Goal: Book appointment/travel/reservation

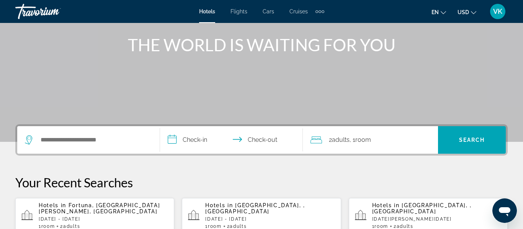
scroll to position [92, 0]
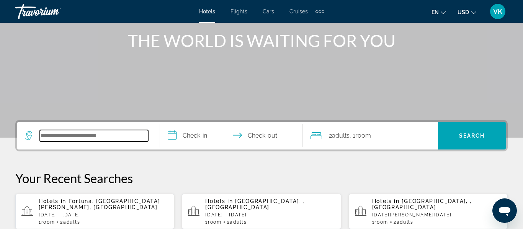
click at [48, 137] on input "Search hotel destination" at bounding box center [94, 135] width 108 height 11
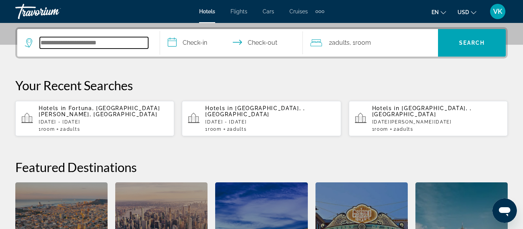
scroll to position [187, 0]
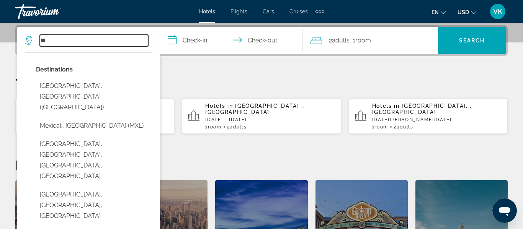
type input "*"
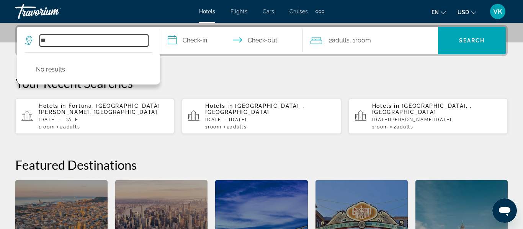
type input "*"
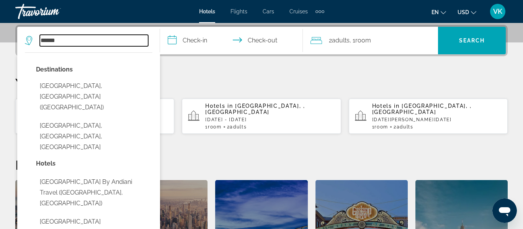
type input "******"
click at [174, 41] on input "**********" at bounding box center [233, 42] width 146 height 30
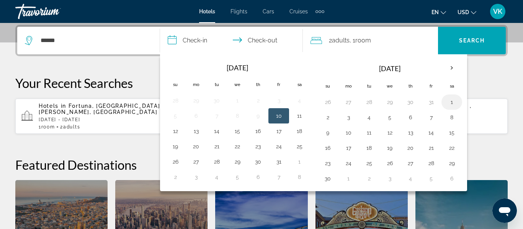
click at [451, 101] on button "1" at bounding box center [452, 102] width 12 height 11
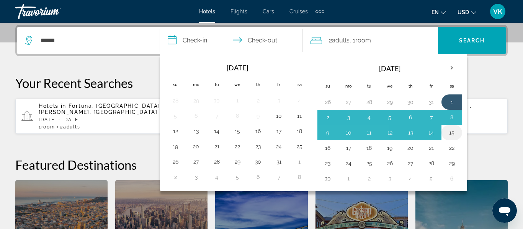
click at [454, 133] on button "15" at bounding box center [452, 132] width 12 height 11
type input "**********"
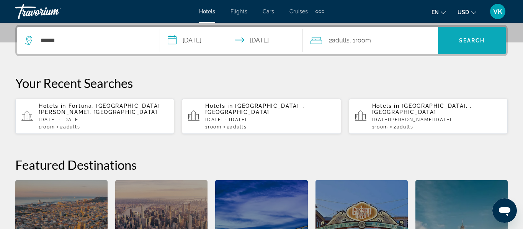
click at [473, 40] on span "Search" at bounding box center [472, 41] width 26 height 6
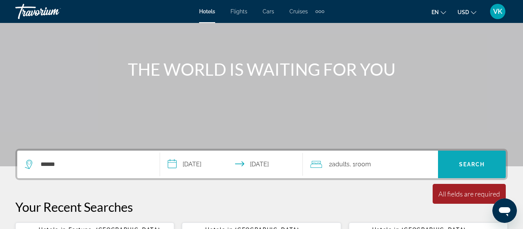
scroll to position [47, 0]
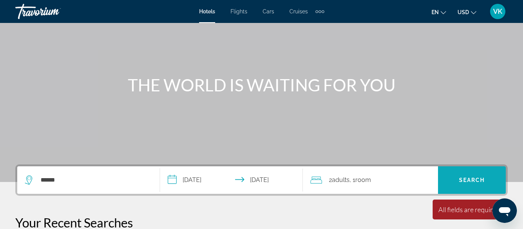
click at [474, 177] on span "Search" at bounding box center [472, 180] width 26 height 6
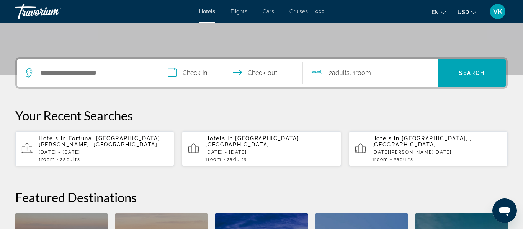
scroll to position [139, 0]
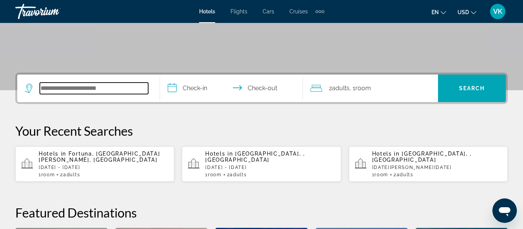
click at [60, 88] on input "Search hotel destination" at bounding box center [94, 88] width 108 height 11
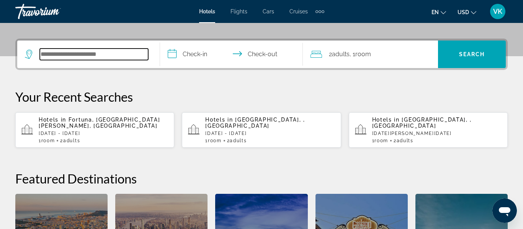
scroll to position [187, 0]
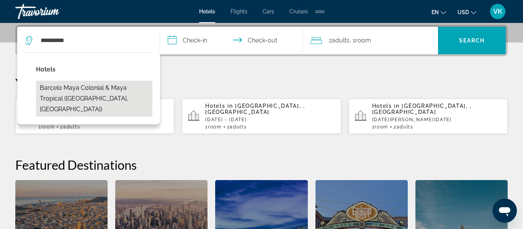
click at [73, 98] on button "Barcelo Maya Colonial & Maya Tropical ([GEOGRAPHIC_DATA], [GEOGRAPHIC_DATA])" at bounding box center [94, 99] width 116 height 36
type input "**********"
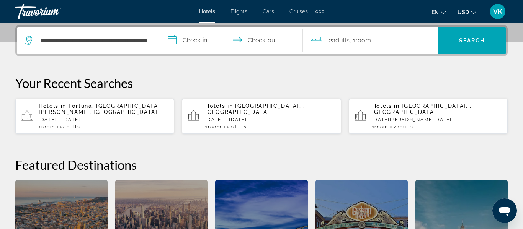
click at [174, 39] on input "**********" at bounding box center [233, 42] width 146 height 30
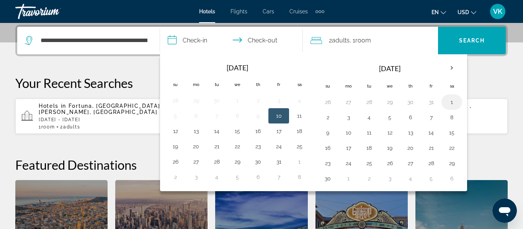
click at [451, 101] on button "1" at bounding box center [452, 102] width 12 height 11
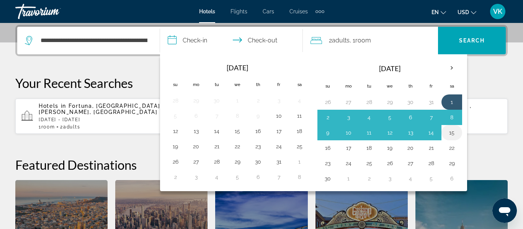
click at [451, 133] on button "15" at bounding box center [452, 132] width 12 height 11
type input "**********"
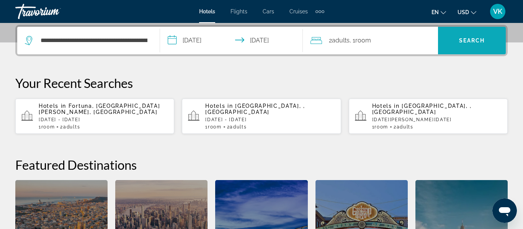
click at [479, 40] on span "Search" at bounding box center [472, 41] width 26 height 6
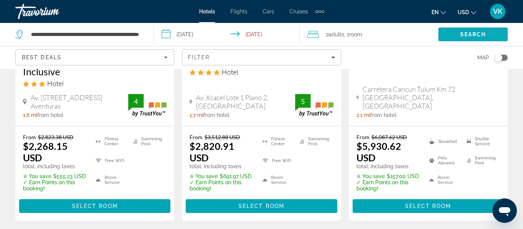
scroll to position [1164, 0]
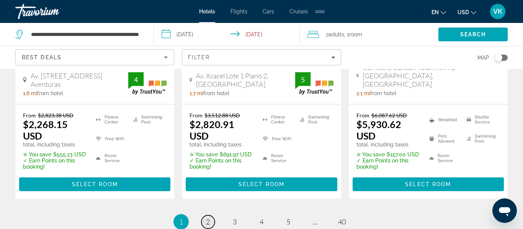
click at [207, 218] on span "2" at bounding box center [208, 222] width 4 height 8
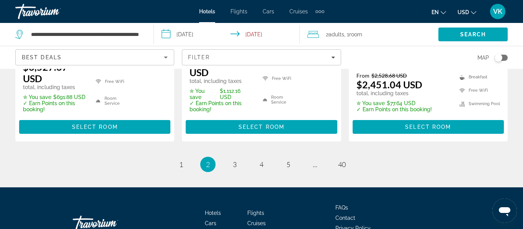
scroll to position [1285, 0]
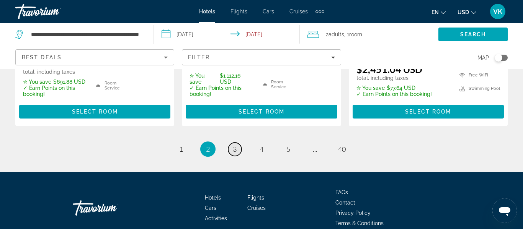
click at [234, 145] on span "3" at bounding box center [235, 149] width 4 height 8
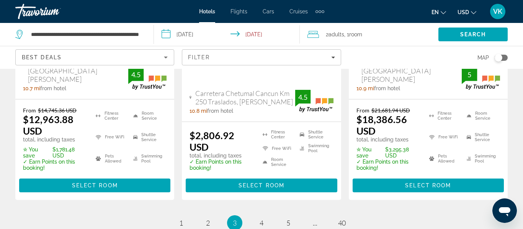
scroll to position [1210, 0]
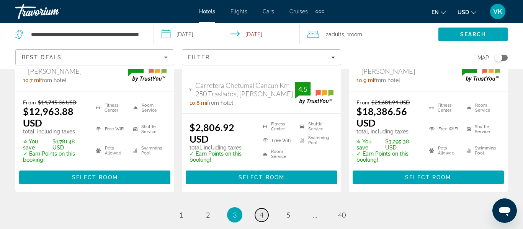
click at [261, 211] on span "4" at bounding box center [262, 215] width 4 height 8
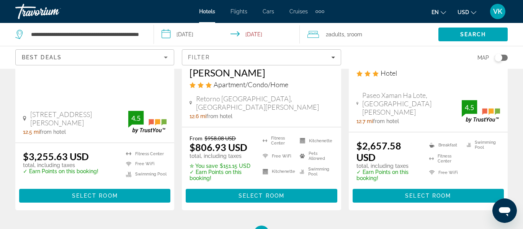
scroll to position [1179, 0]
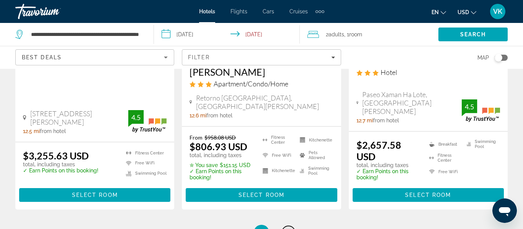
click at [288, 229] on span "5" at bounding box center [288, 233] width 4 height 8
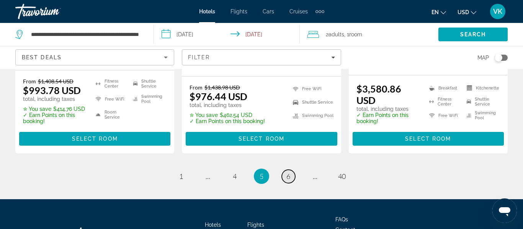
scroll to position [1221, 0]
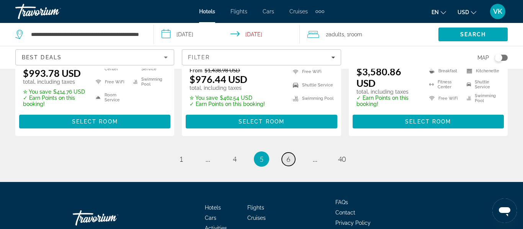
click at [286, 153] on link "page 6" at bounding box center [288, 159] width 13 height 13
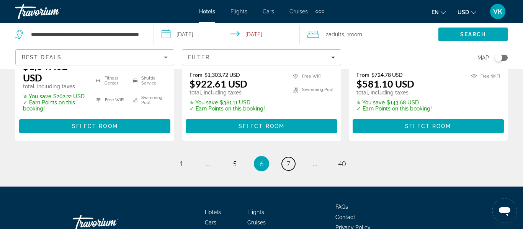
scroll to position [1202, 0]
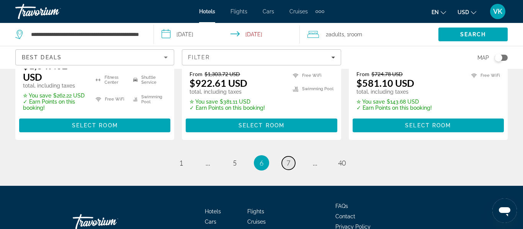
click at [291, 157] on link "page 7" at bounding box center [288, 163] width 13 height 13
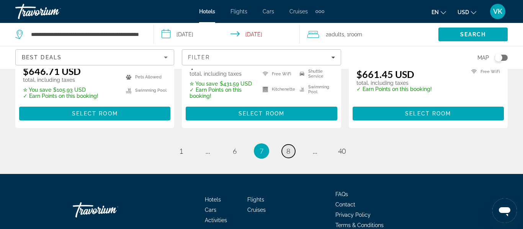
scroll to position [1176, 0]
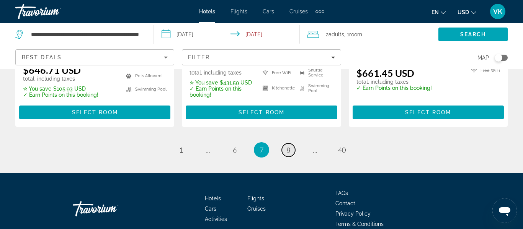
click at [289, 146] on span "8" at bounding box center [288, 150] width 4 height 8
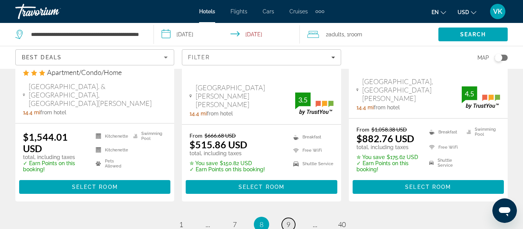
scroll to position [1164, 0]
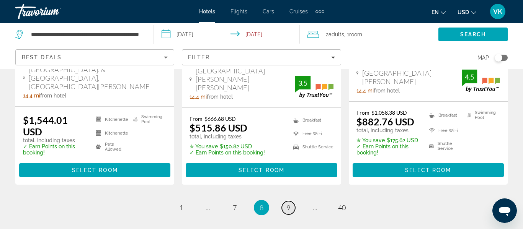
click at [288, 204] on span "9" at bounding box center [288, 208] width 4 height 8
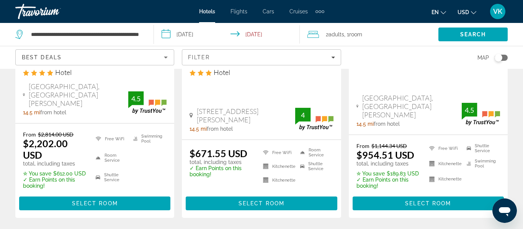
scroll to position [1118, 0]
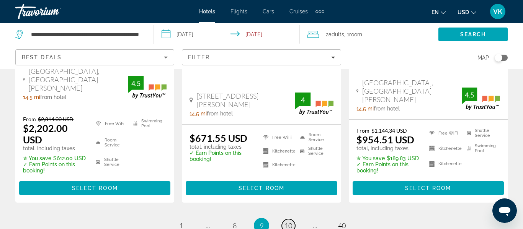
click at [289, 222] on span "10" at bounding box center [288, 226] width 8 height 8
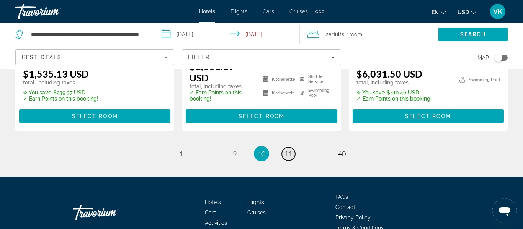
scroll to position [1211, 0]
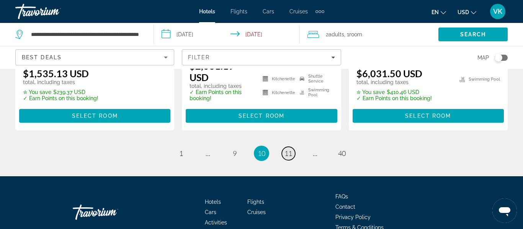
click at [292, 149] on span "11" at bounding box center [288, 153] width 8 height 8
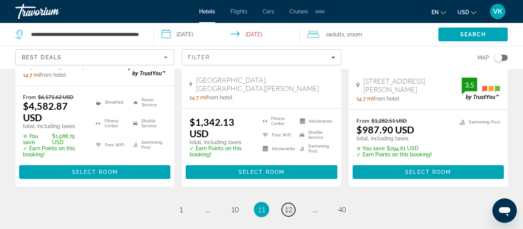
scroll to position [1194, 0]
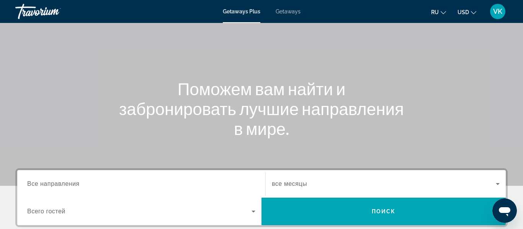
scroll to position [59, 0]
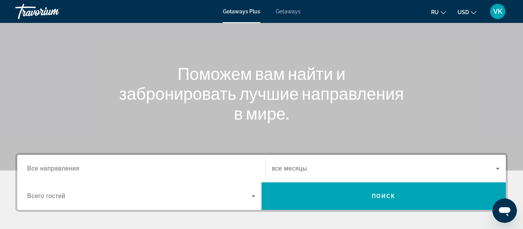
click at [292, 168] on span "все месяцы" at bounding box center [289, 168] width 35 height 7
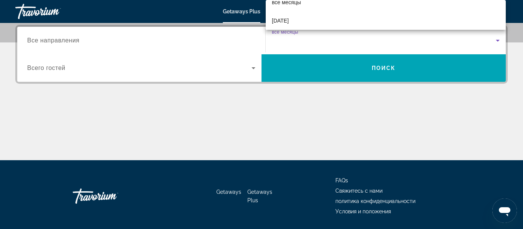
scroll to position [28, 0]
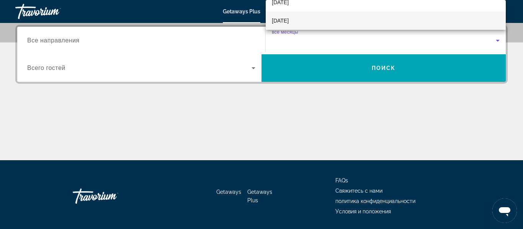
click at [284, 22] on span "November 2025" at bounding box center [280, 20] width 17 height 9
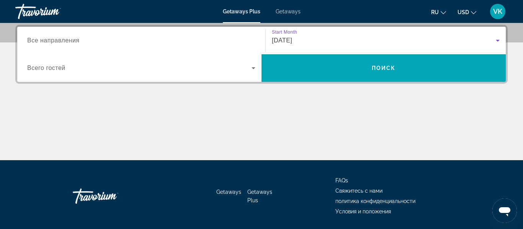
click at [42, 42] on span "Все направления" at bounding box center [53, 40] width 52 height 7
click at [42, 42] on input "Destination Все направления" at bounding box center [141, 40] width 228 height 9
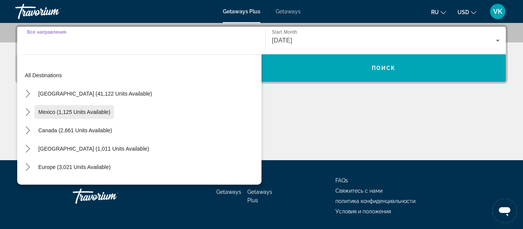
click at [88, 110] on span "Mexico (1,125 units available)" at bounding box center [74, 112] width 72 height 6
type input "**********"
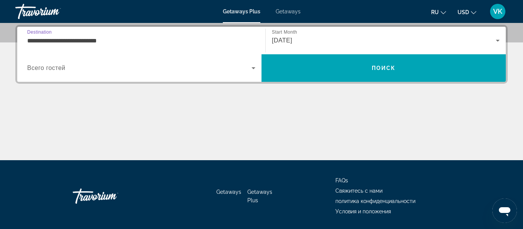
click at [61, 68] on span "Всего гостей" at bounding box center [46, 68] width 38 height 7
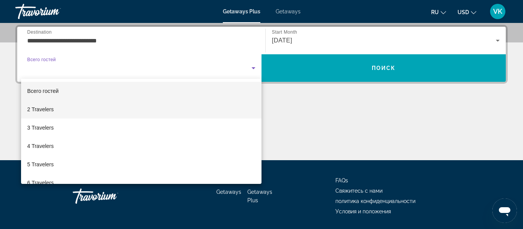
click at [50, 110] on span "2 Travelers" at bounding box center [40, 109] width 26 height 9
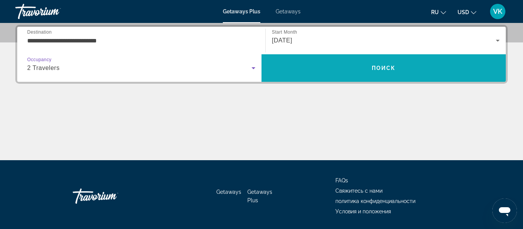
click at [380, 67] on span "Поиск" at bounding box center [384, 68] width 24 height 6
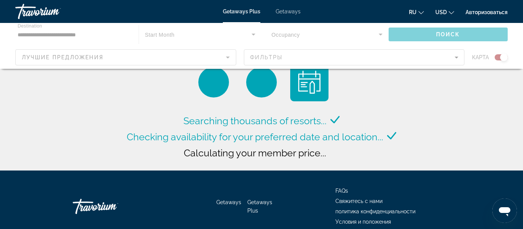
click at [457, 57] on div "Main content" at bounding box center [261, 46] width 523 height 46
click at [270, 56] on div "Main content" at bounding box center [261, 46] width 523 height 46
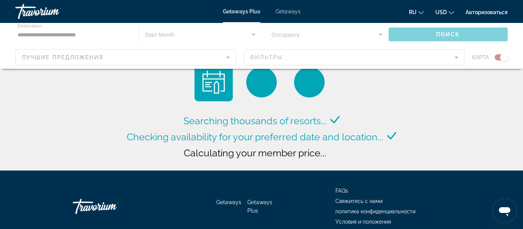
click at [270, 56] on div "Main content" at bounding box center [261, 46] width 523 height 46
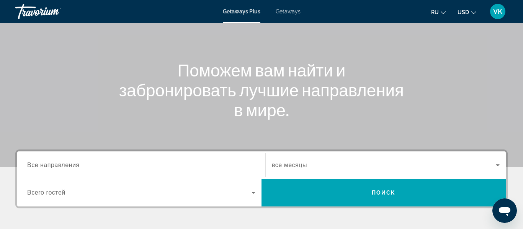
scroll to position [107, 0]
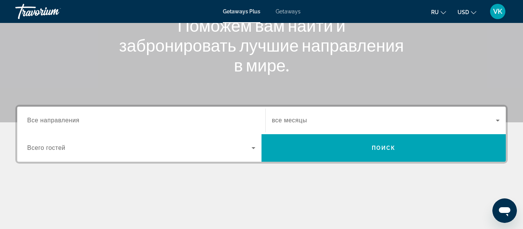
click at [39, 121] on span "Все направления" at bounding box center [53, 120] width 52 height 7
click at [39, 121] on input "Destination Все направления" at bounding box center [141, 120] width 228 height 9
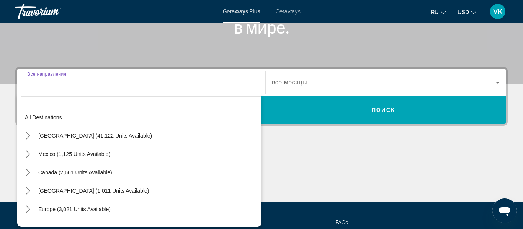
scroll to position [187, 0]
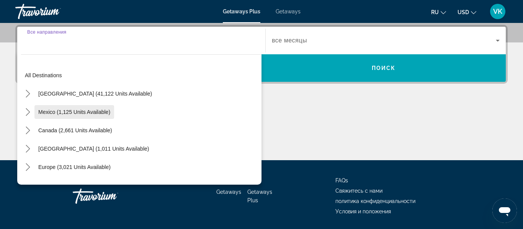
click at [50, 111] on span "Mexico (1,125 units available)" at bounding box center [74, 112] width 72 height 6
type input "**********"
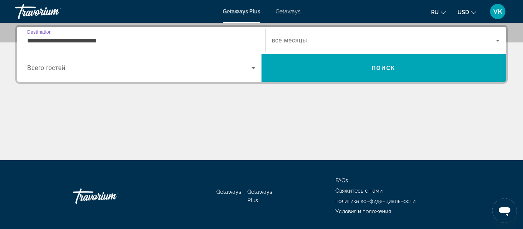
click at [63, 69] on span "Всего гостей" at bounding box center [46, 68] width 38 height 7
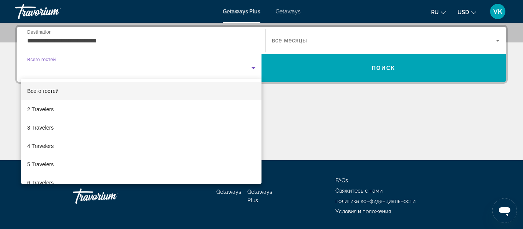
click at [55, 89] on span "Всего гостей" at bounding box center [42, 91] width 31 height 6
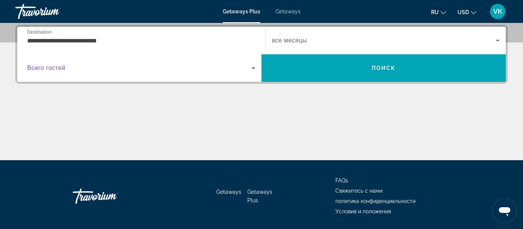
click at [297, 40] on span "все месяцы" at bounding box center [289, 40] width 35 height 7
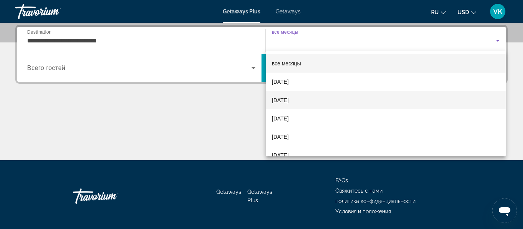
click at [289, 101] on span "November 2025" at bounding box center [280, 100] width 17 height 9
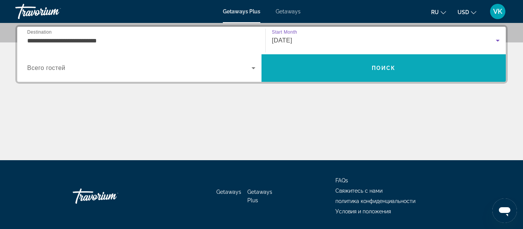
click at [380, 68] on span "Поиск" at bounding box center [384, 68] width 24 height 6
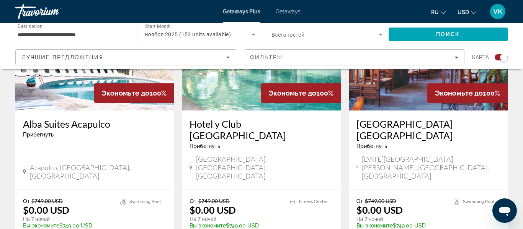
scroll to position [1204, 0]
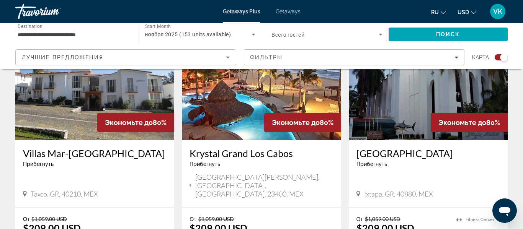
scroll to position [1164, 0]
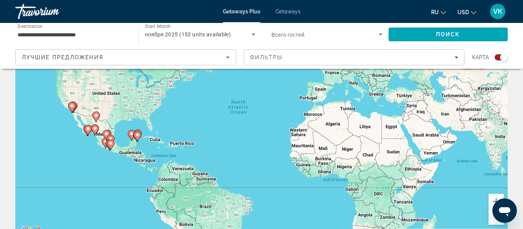
scroll to position [92, 0]
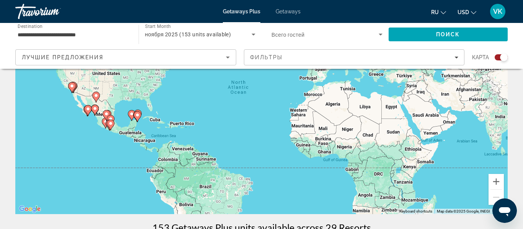
click at [137, 116] on image "Main content" at bounding box center [137, 115] width 5 height 5
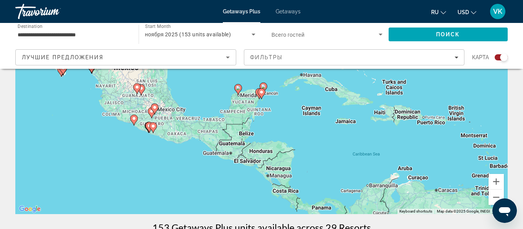
click at [259, 94] on icon "Main content" at bounding box center [261, 94] width 7 height 10
type input "**********"
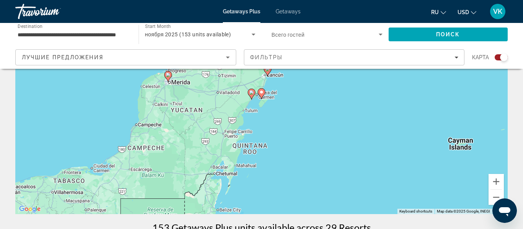
click at [250, 113] on div "To navigate, press the arrow keys. To activate drag with keyboard, press Alt + …" at bounding box center [261, 100] width 492 height 230
click at [250, 113] on div "To activate drag with keyboard, press Alt + Enter. Once in keyboard drag state,…" at bounding box center [261, 100] width 492 height 230
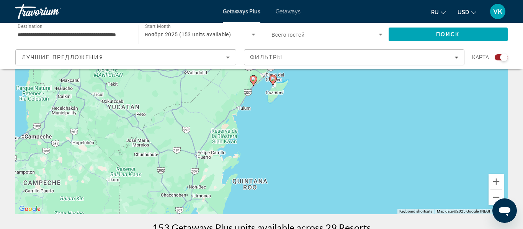
click at [253, 84] on icon "Main content" at bounding box center [253, 81] width 7 height 10
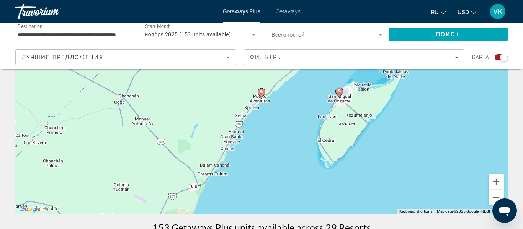
click at [261, 92] on image "Main content" at bounding box center [261, 92] width 5 height 5
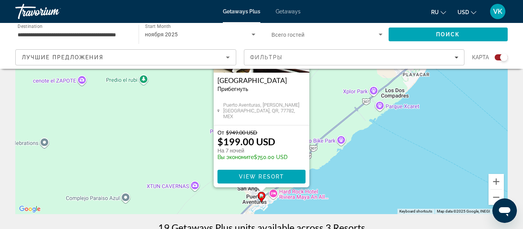
click at [274, 192] on div "To activate drag with keyboard, press Alt + Enter. Once in keyboard drag state,…" at bounding box center [261, 100] width 492 height 230
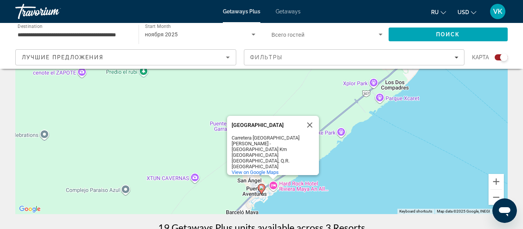
click at [277, 147] on div "Carretera Playa del Carmen - Tulum Km 72 Puerto Aventuras" at bounding box center [266, 146] width 69 height 23
click at [252, 128] on div "Hard Rock Hotel Riviera Maya" at bounding box center [266, 125] width 69 height 6
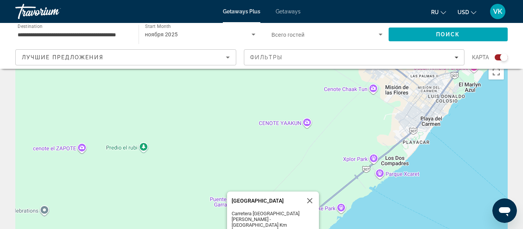
scroll to position [0, 0]
